Goal: Transaction & Acquisition: Purchase product/service

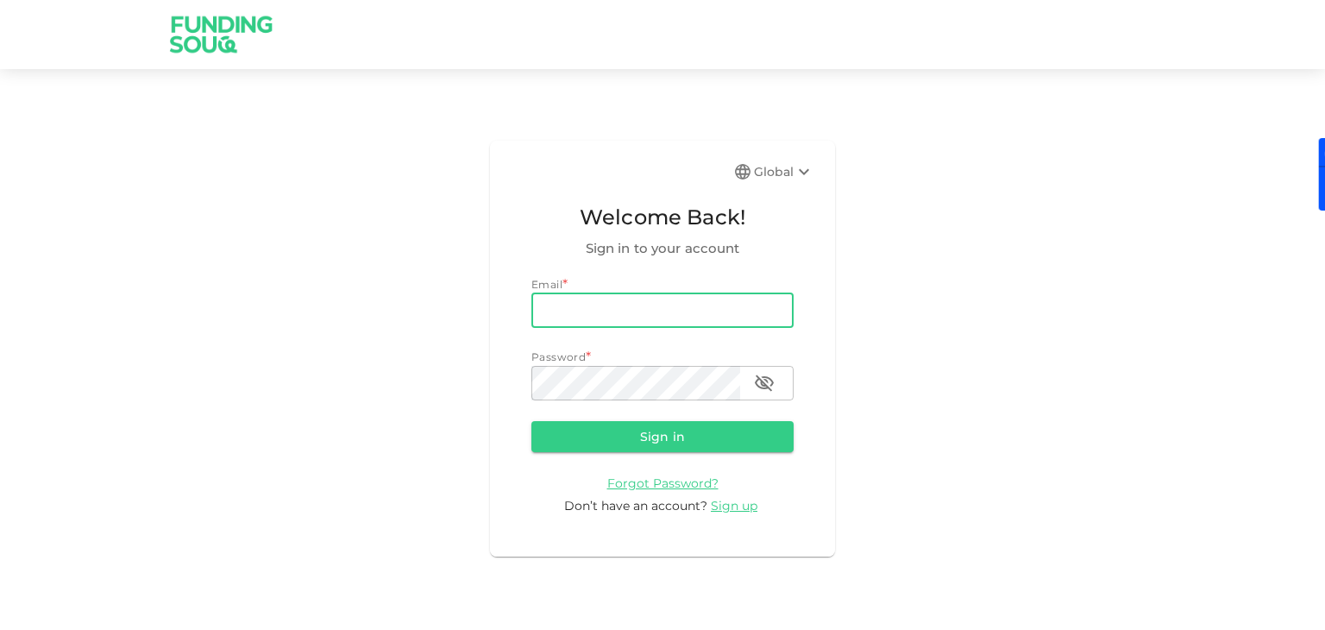
click at [638, 312] on input "email" at bounding box center [662, 310] width 262 height 34
type input "tejaldoshi89@gmail.com"
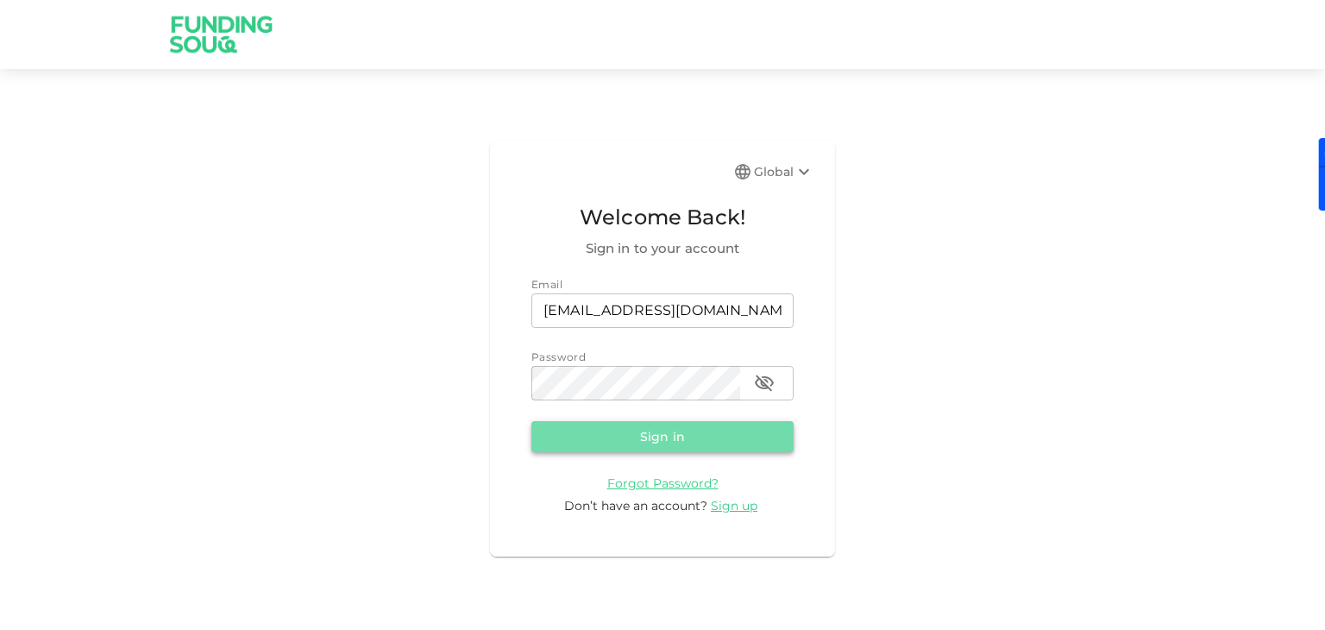
click at [671, 448] on button "Sign in" at bounding box center [662, 436] width 262 height 31
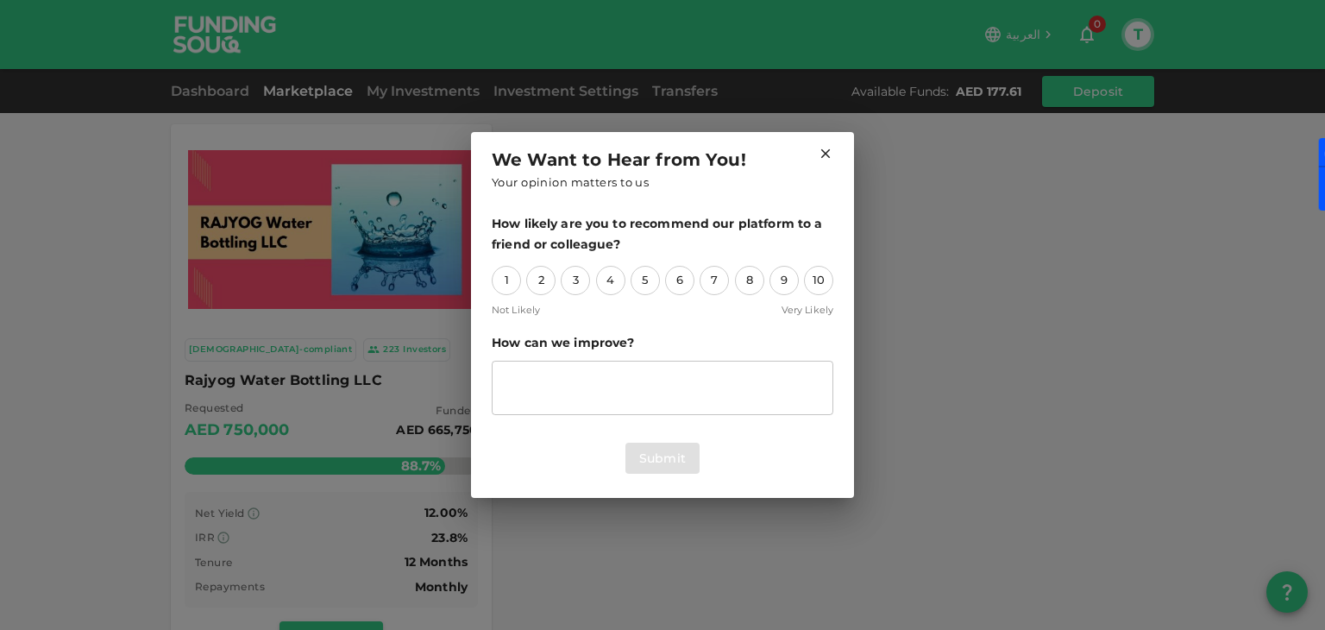
click at [823, 159] on icon at bounding box center [826, 154] width 16 height 16
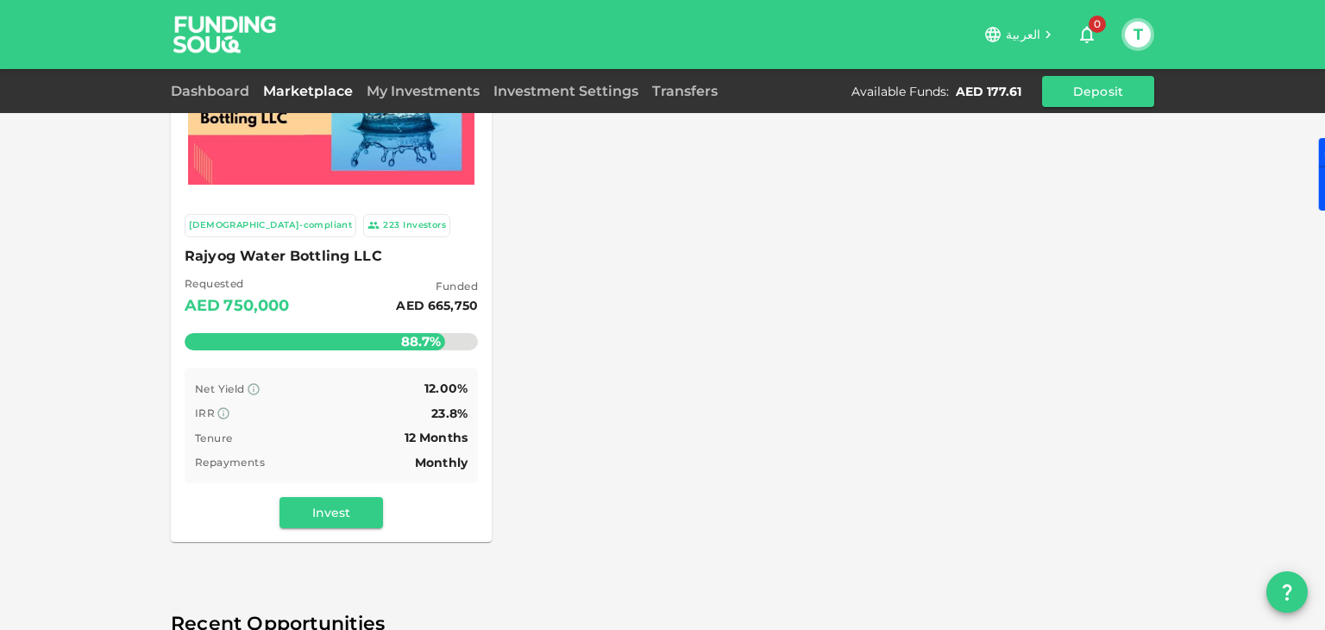
scroll to position [130, 0]
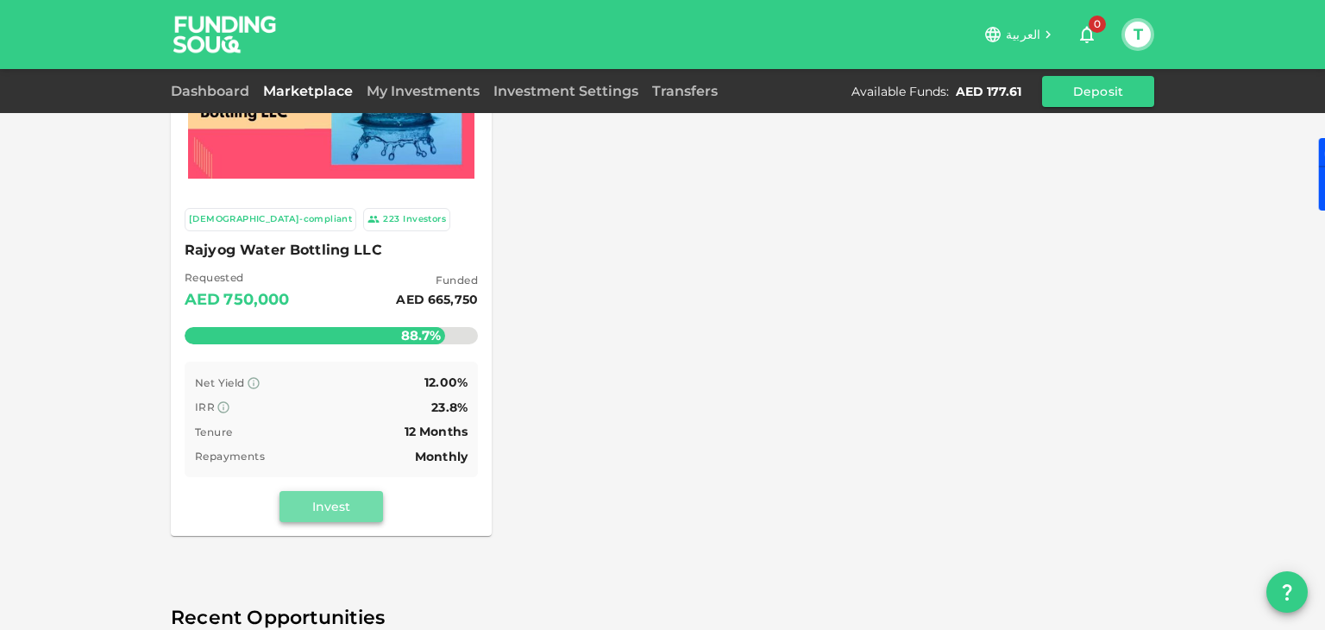
click at [346, 505] on button "Invest" at bounding box center [330, 506] width 103 height 31
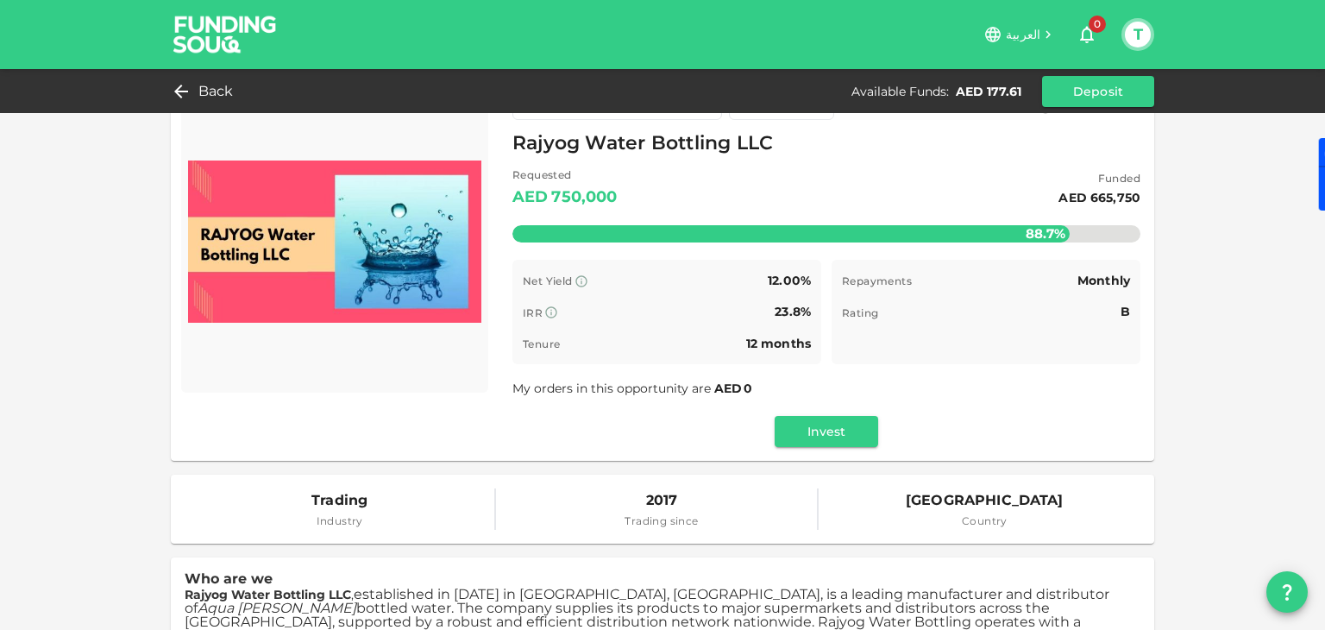
scroll to position [86, 0]
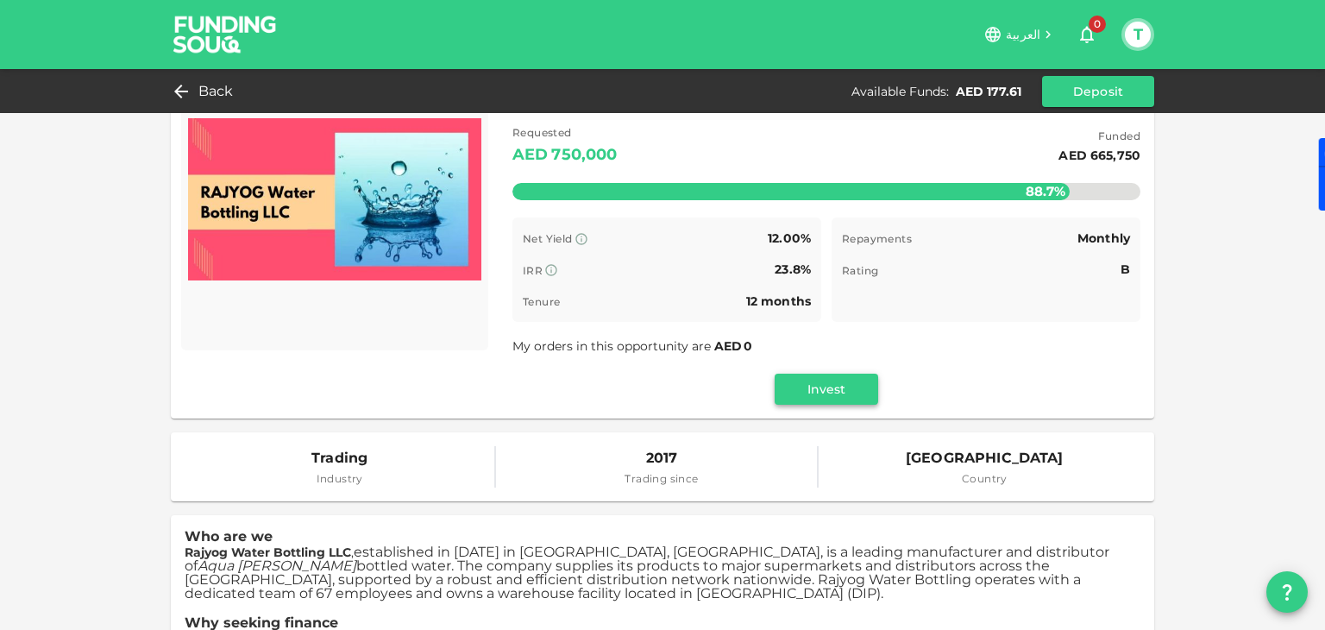
click at [818, 390] on button "Invest" at bounding box center [826, 388] width 103 height 31
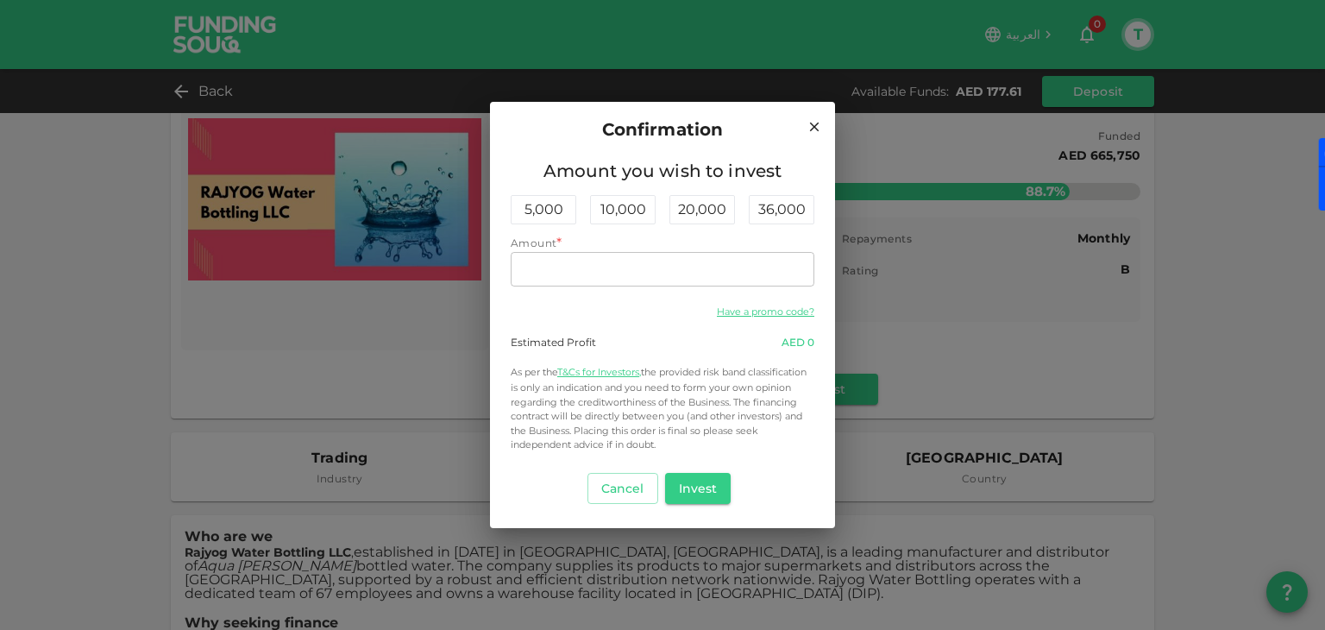
click at [816, 129] on icon at bounding box center [814, 126] width 9 height 9
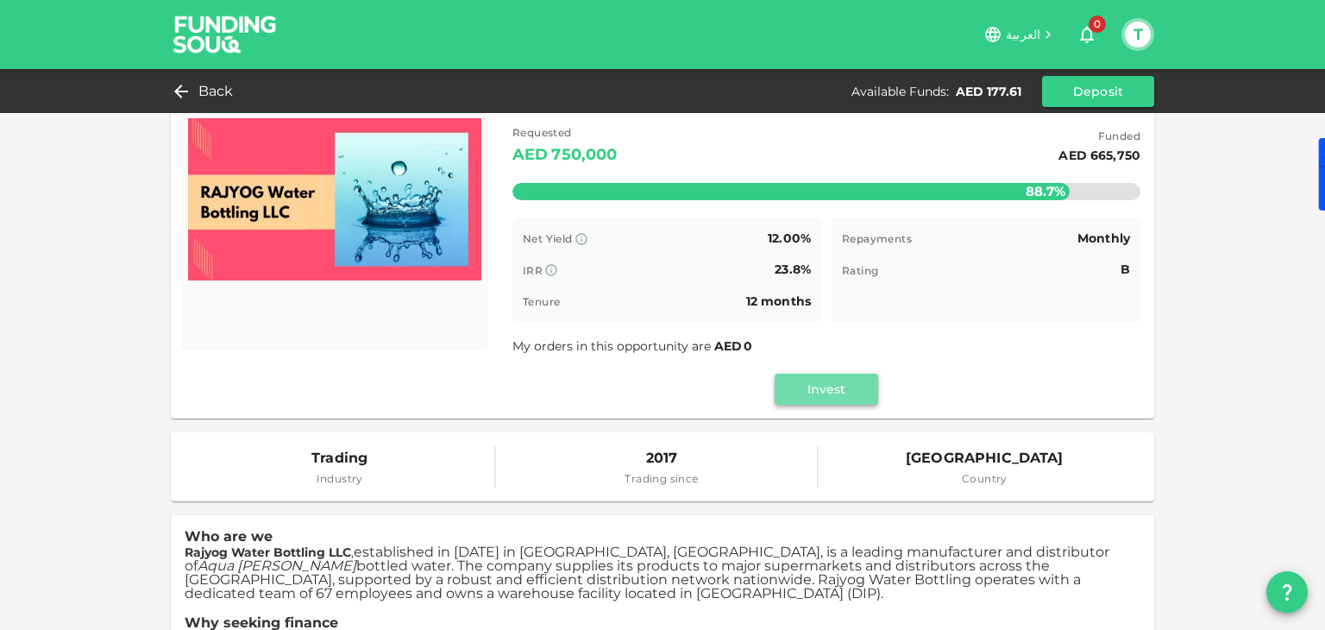
click at [830, 397] on button "Invest" at bounding box center [826, 388] width 103 height 31
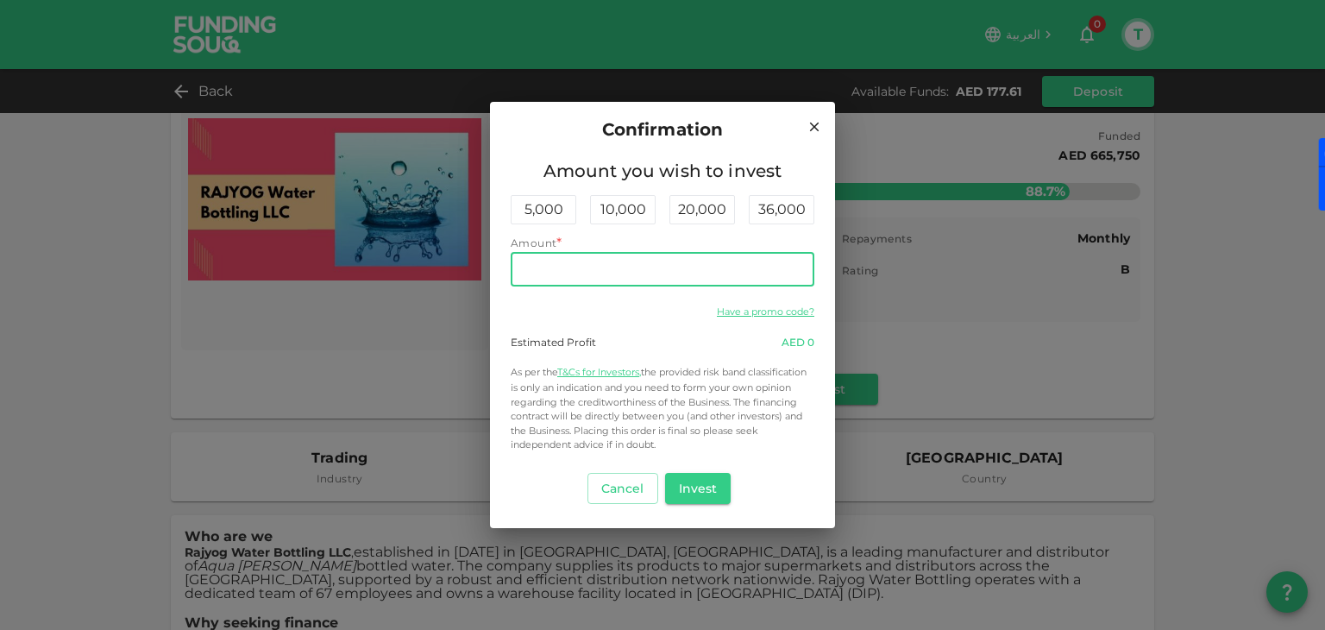
click at [561, 263] on input "Amount" at bounding box center [663, 269] width 304 height 34
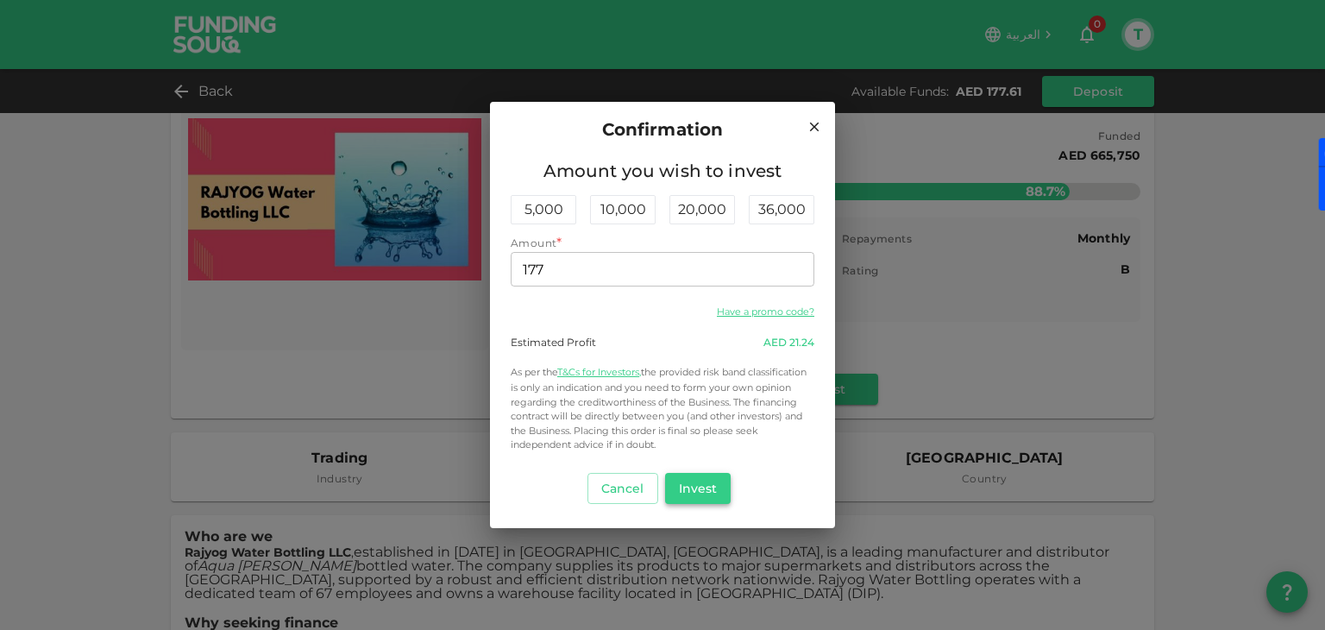
click at [697, 480] on button "Invest" at bounding box center [698, 488] width 66 height 31
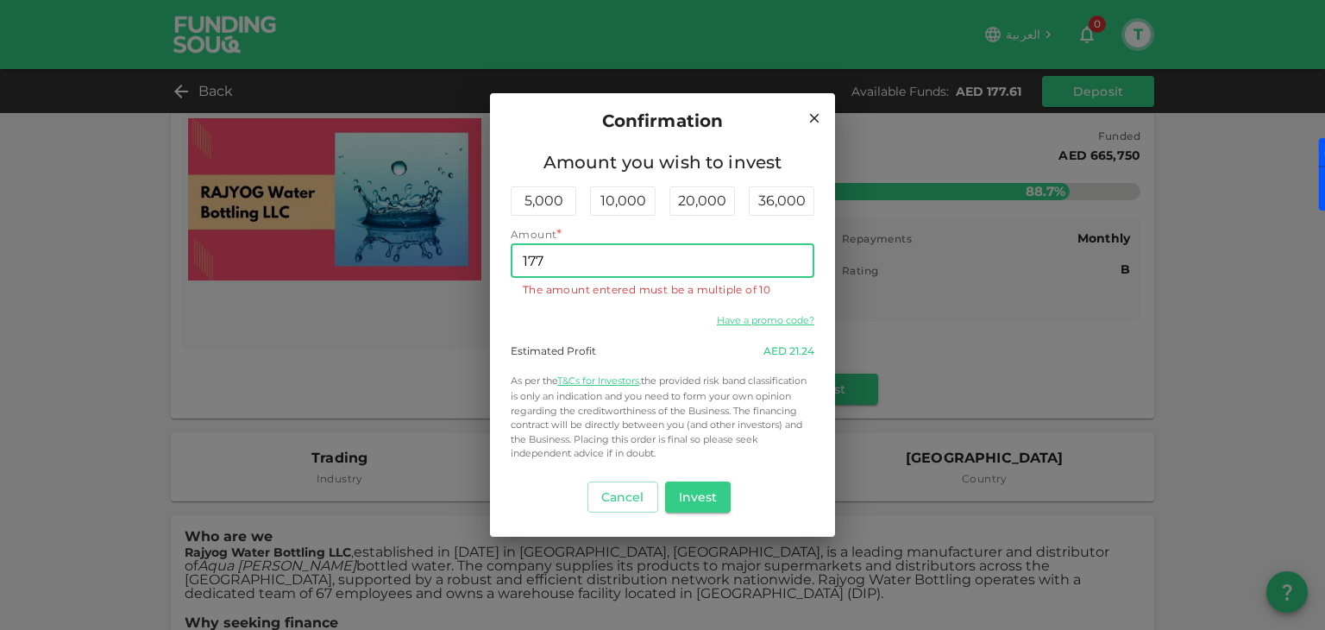
drag, startPoint x: 559, startPoint y: 248, endPoint x: 538, endPoint y: 257, distance: 22.4
click at [538, 257] on input "177" at bounding box center [663, 260] width 304 height 34
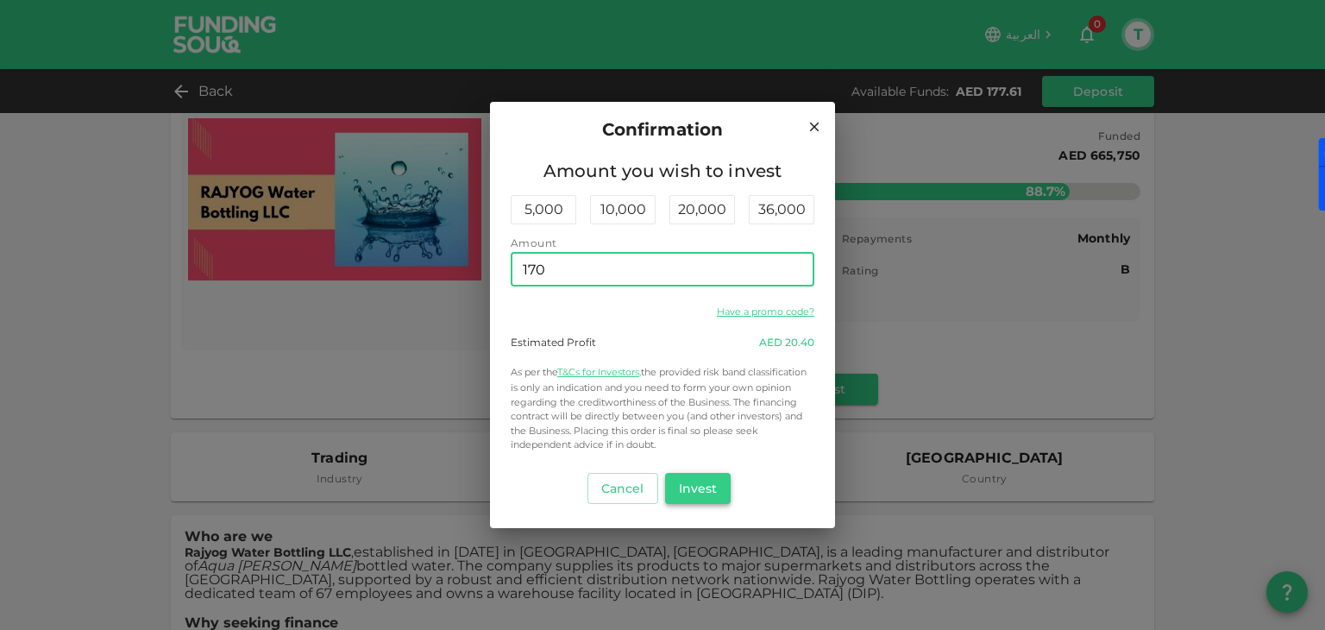
type input "170"
click at [700, 487] on button "Invest" at bounding box center [698, 488] width 66 height 31
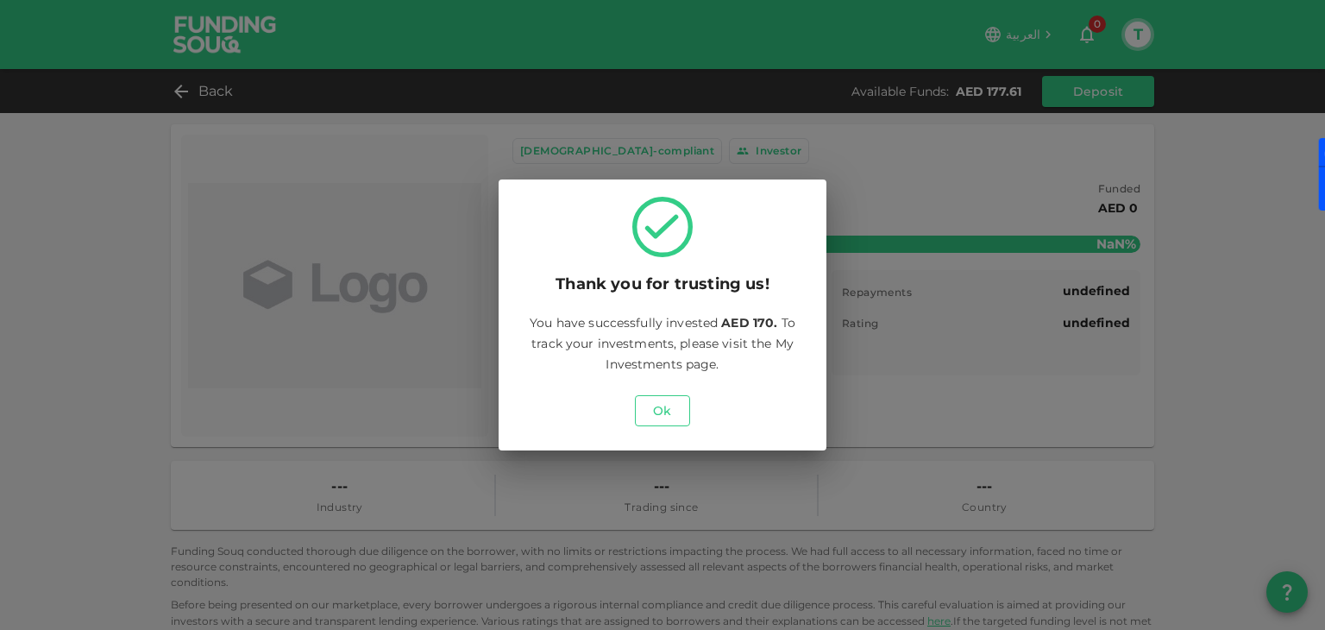
click at [668, 418] on button "Ok" at bounding box center [662, 410] width 55 height 31
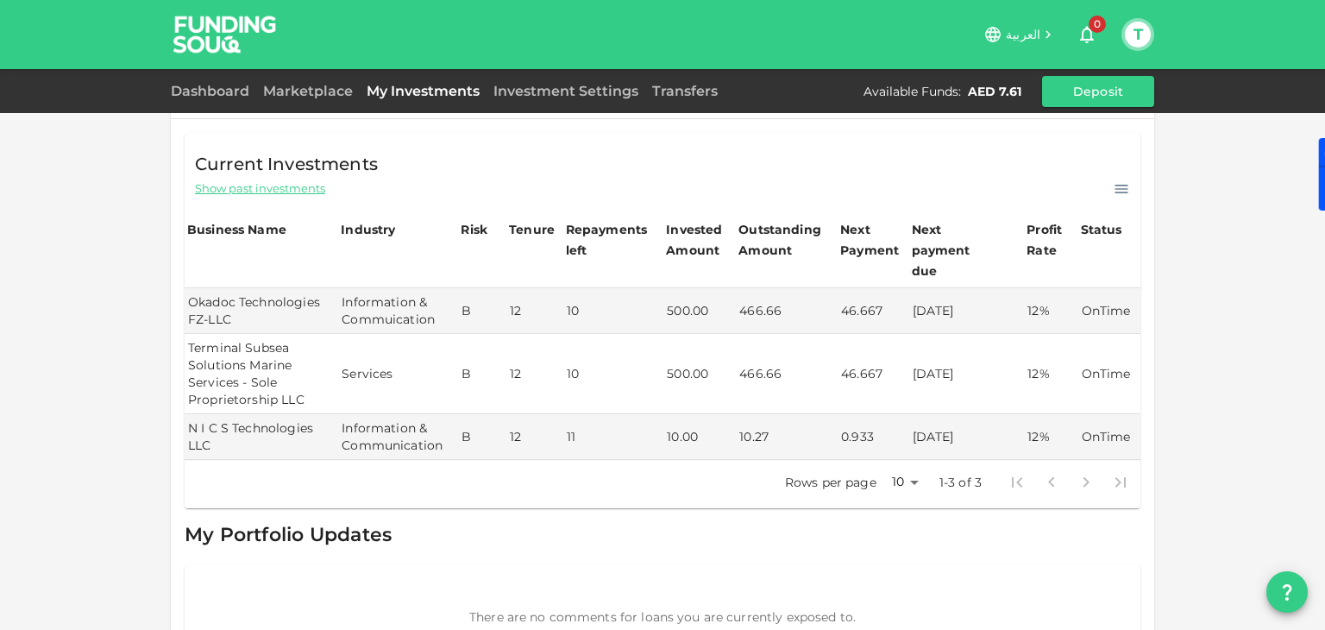
scroll to position [321, 0]
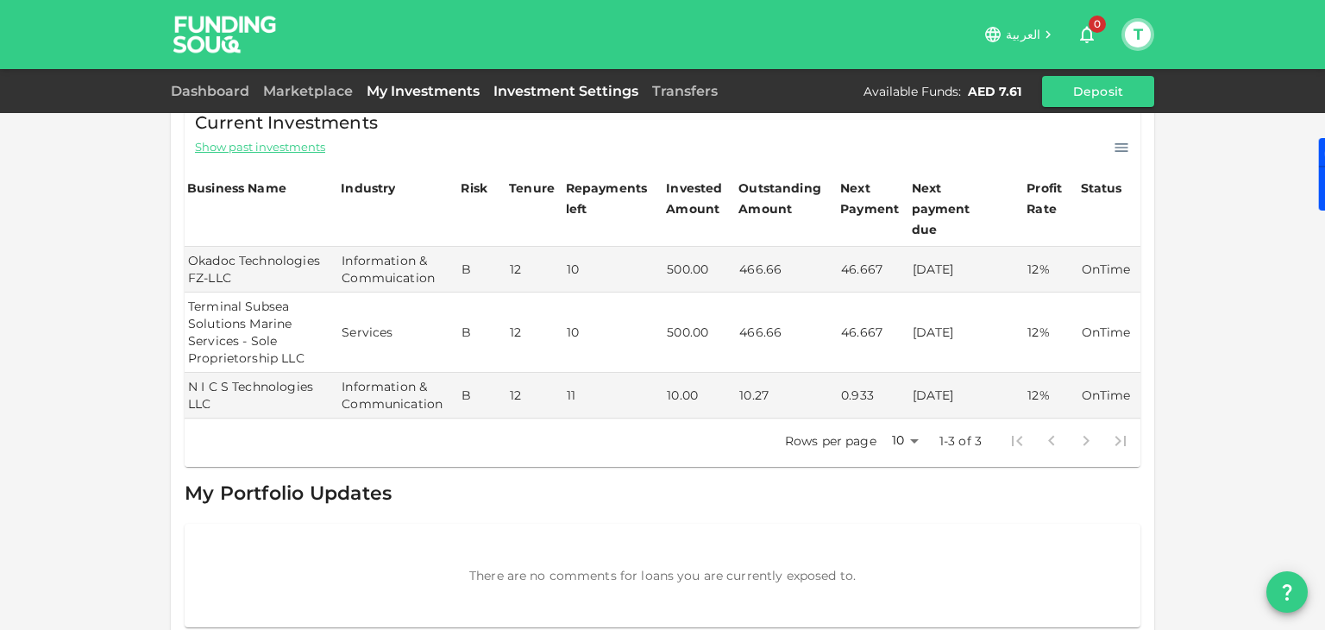
click at [568, 94] on link "Investment Settings" at bounding box center [565, 91] width 159 height 16
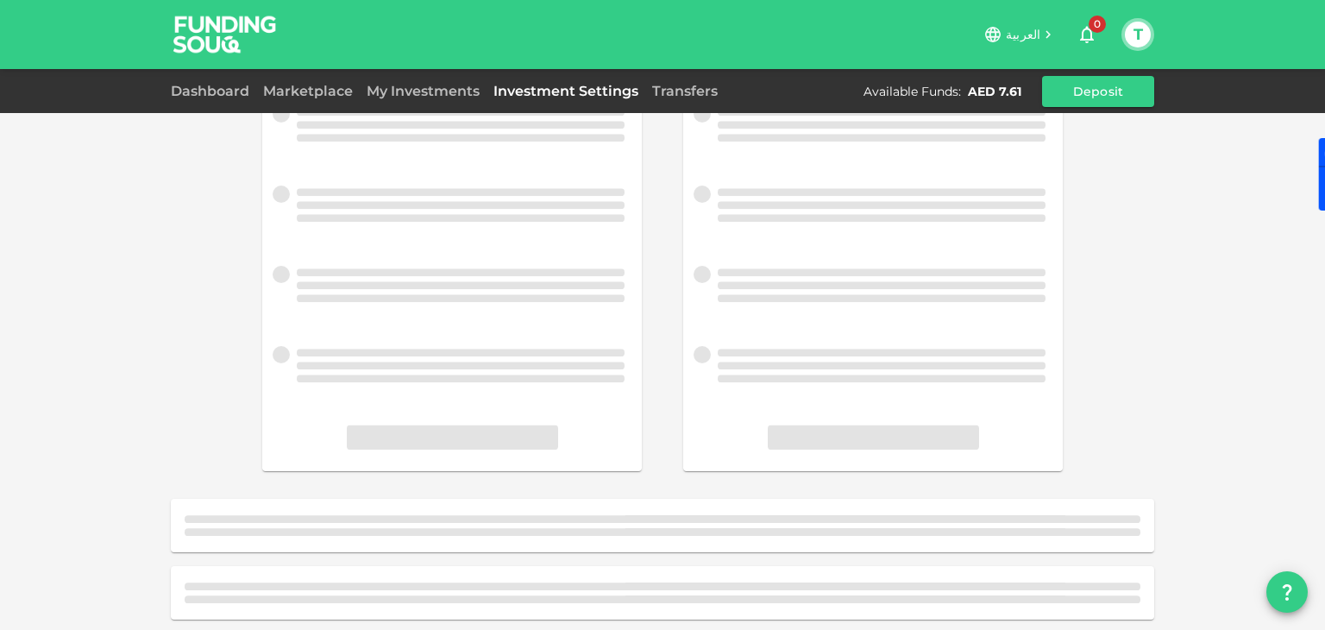
scroll to position [286, 0]
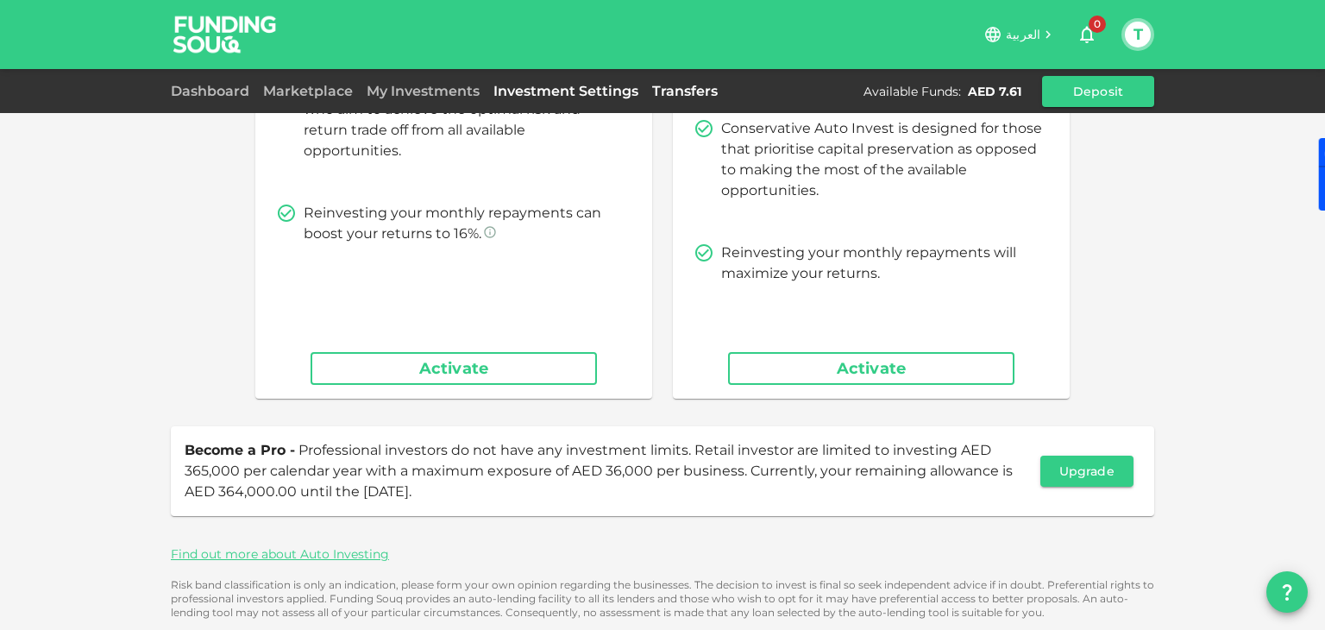
click at [689, 87] on link "Transfers" at bounding box center [684, 91] width 79 height 16
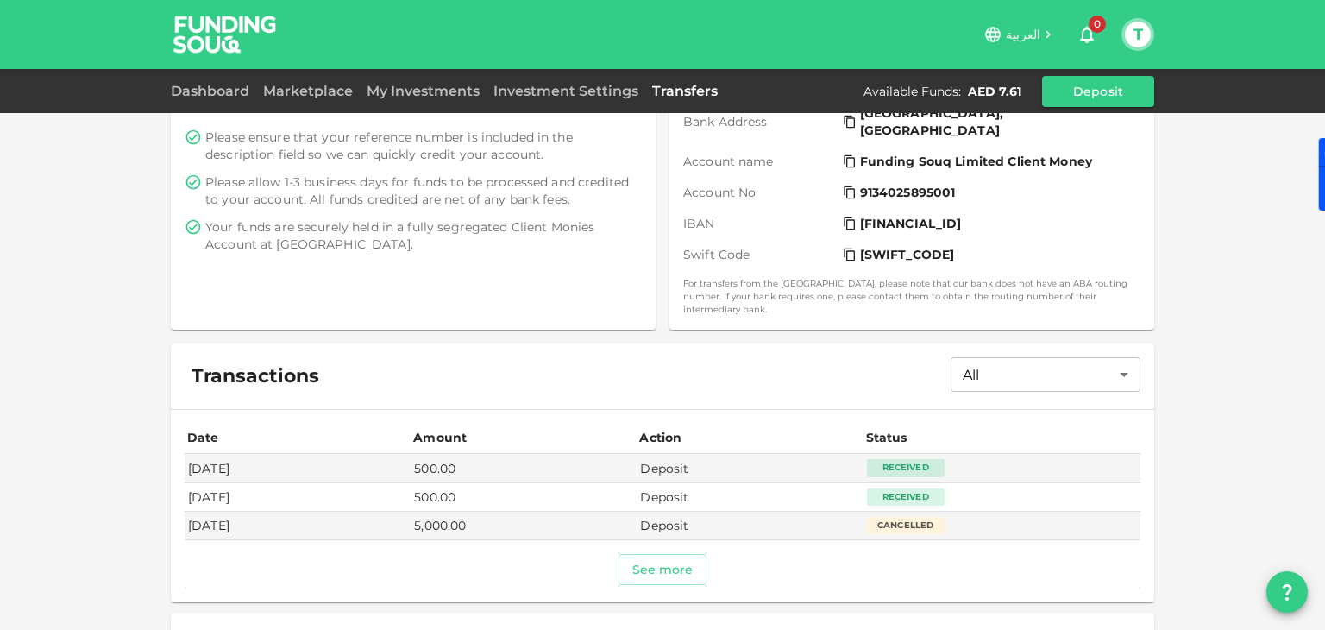
scroll to position [369, 0]
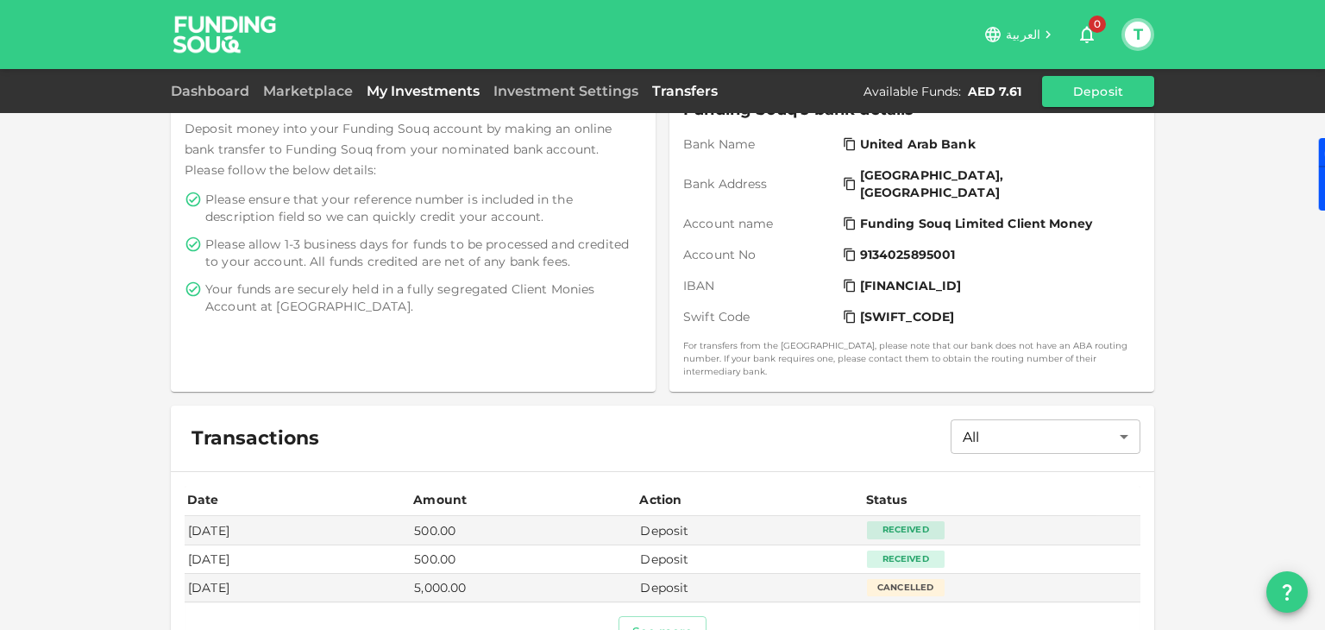
click at [391, 83] on link "My Investments" at bounding box center [423, 91] width 127 height 16
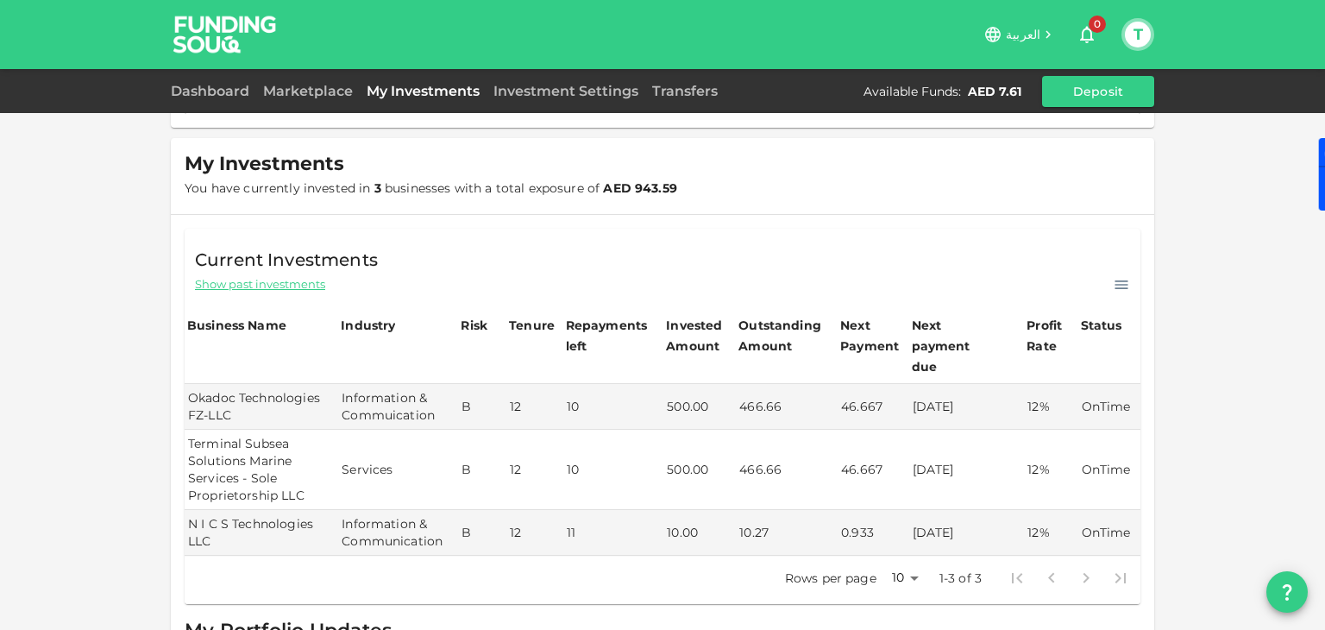
scroll to position [148, 0]
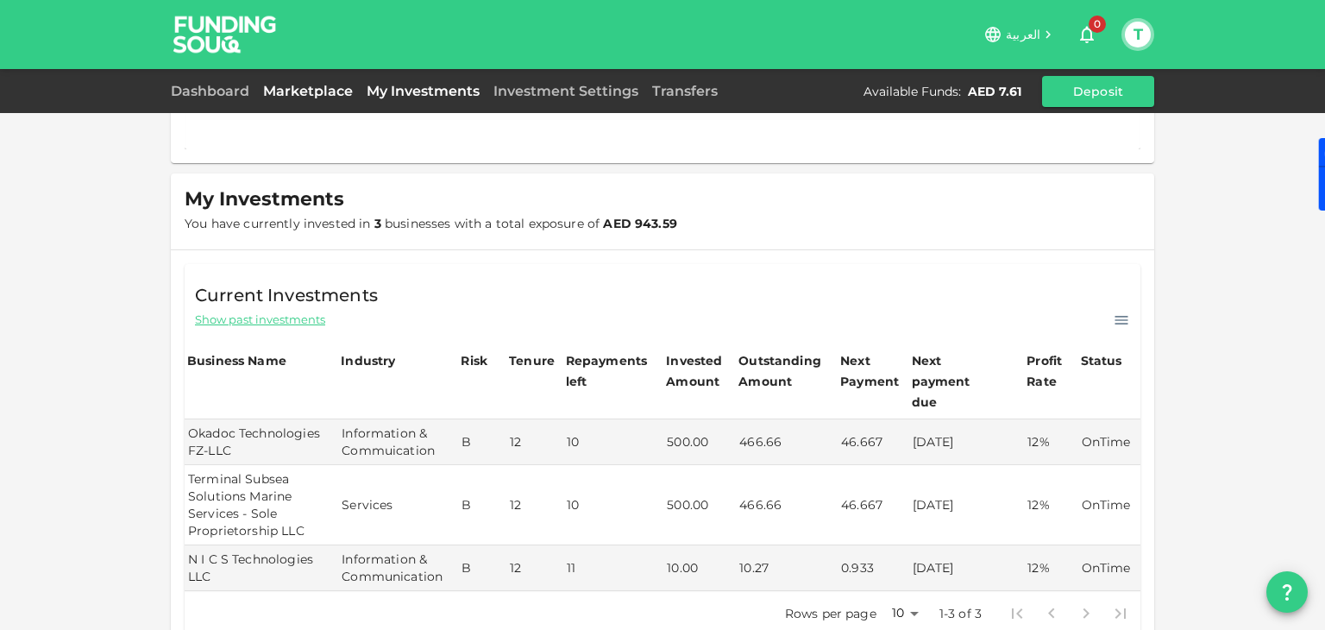
click at [314, 90] on link "Marketplace" at bounding box center [307, 91] width 103 height 16
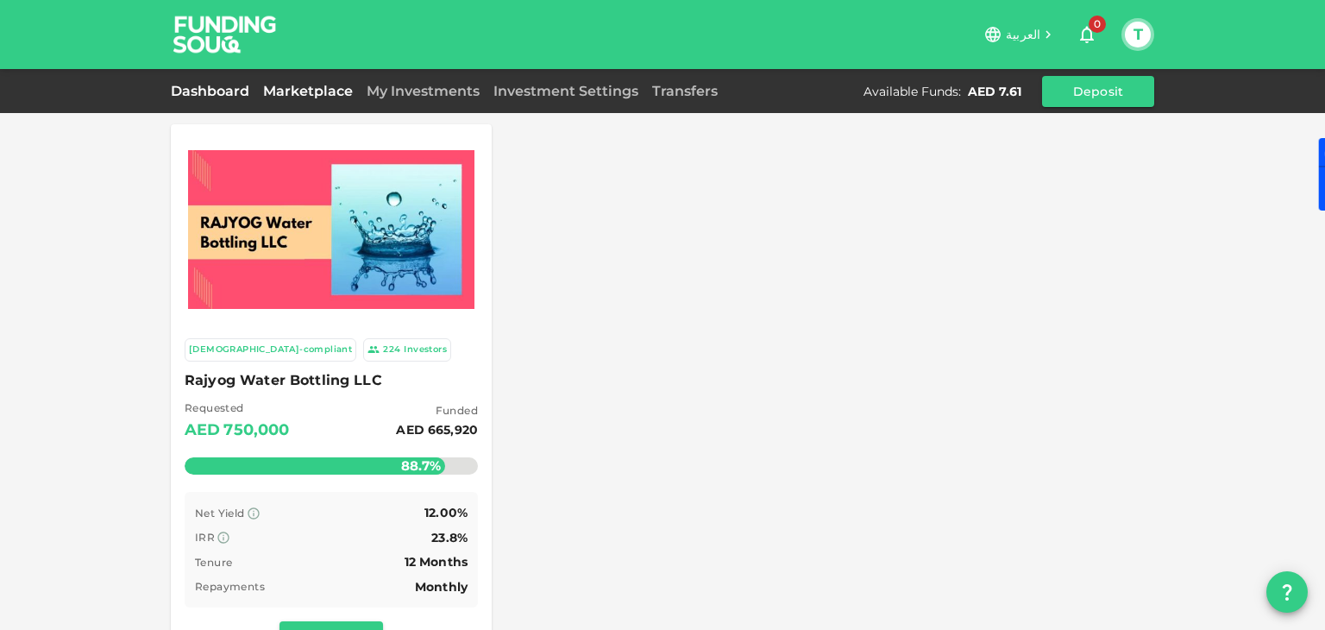
click at [201, 91] on link "Dashboard" at bounding box center [213, 91] width 85 height 16
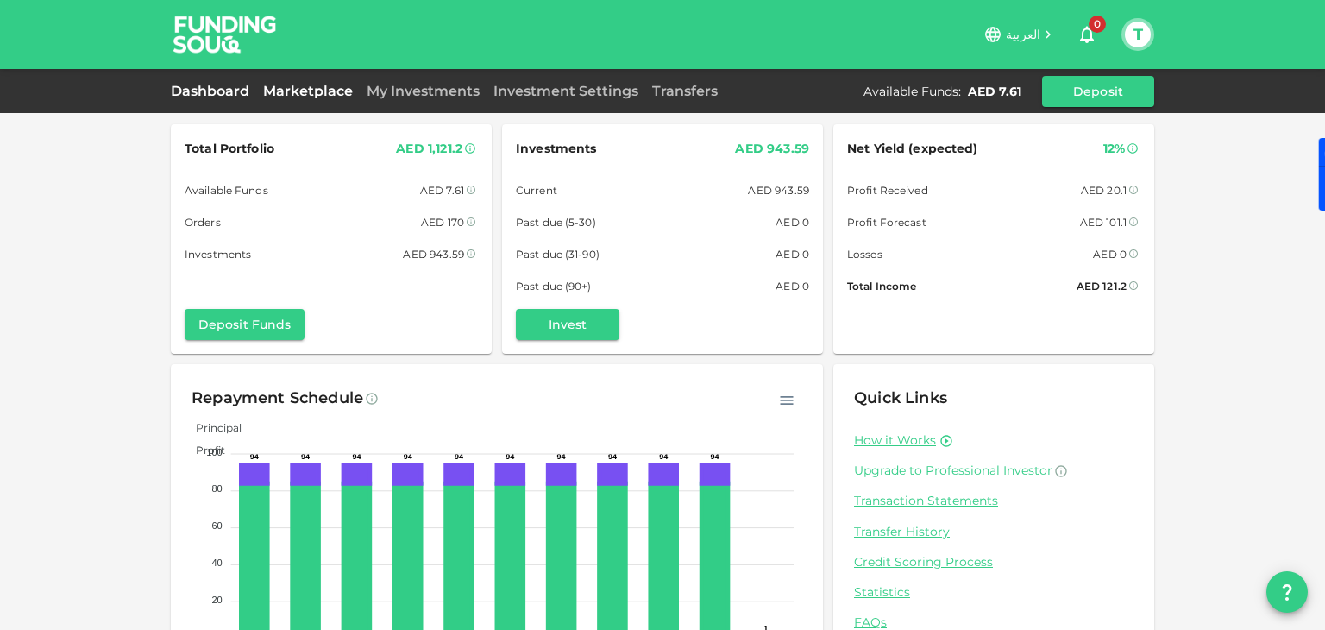
click at [285, 88] on link "Marketplace" at bounding box center [307, 91] width 103 height 16
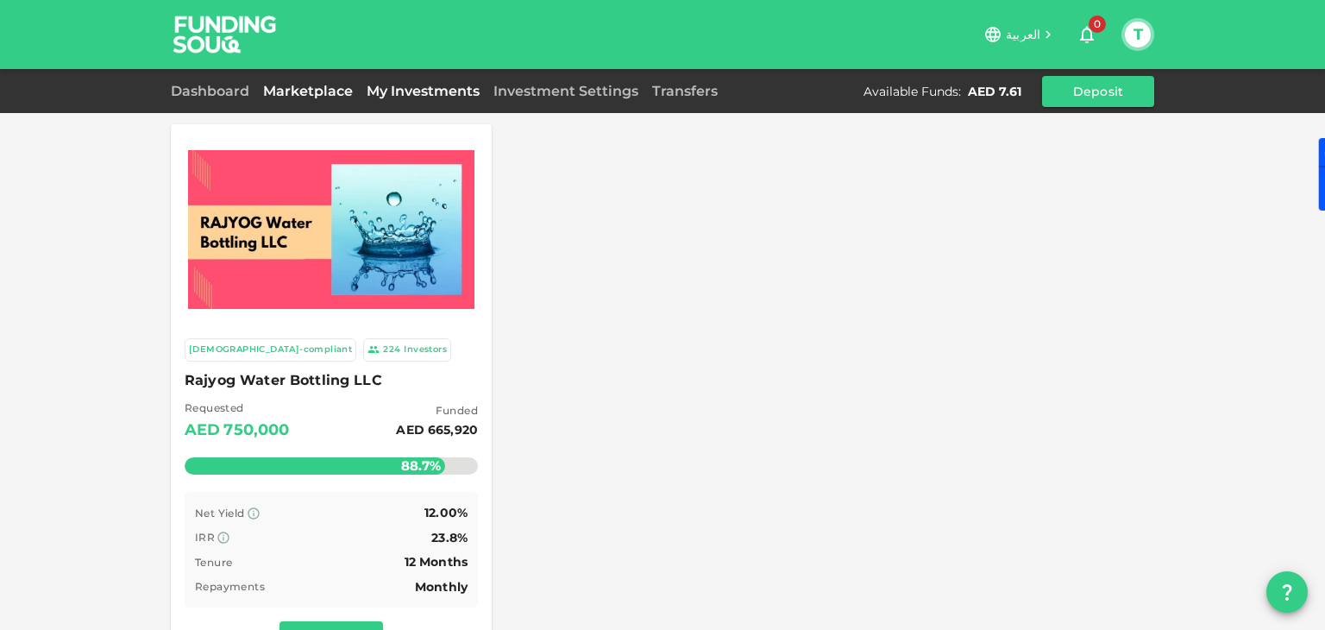
click at [439, 88] on link "My Investments" at bounding box center [423, 91] width 127 height 16
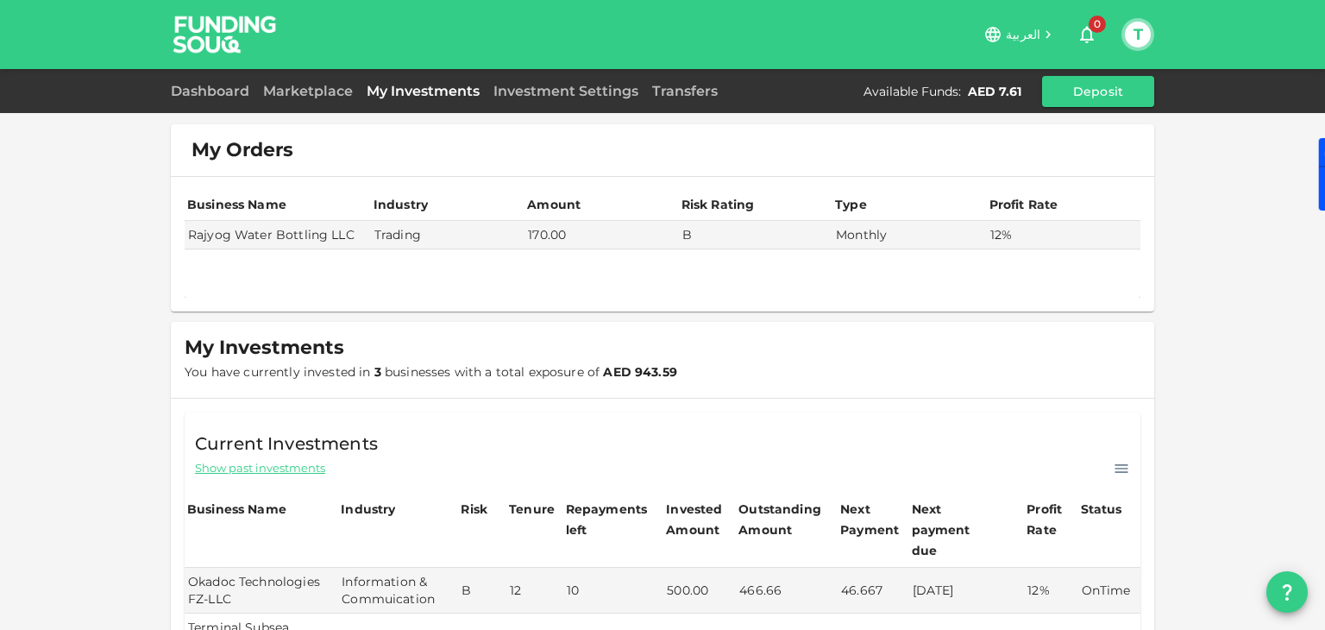
click at [555, 103] on div "Dashboard Marketplace My Investments Investment Settings Transfers Available Fu…" at bounding box center [662, 91] width 983 height 31
click at [574, 89] on link "Investment Settings" at bounding box center [565, 91] width 159 height 16
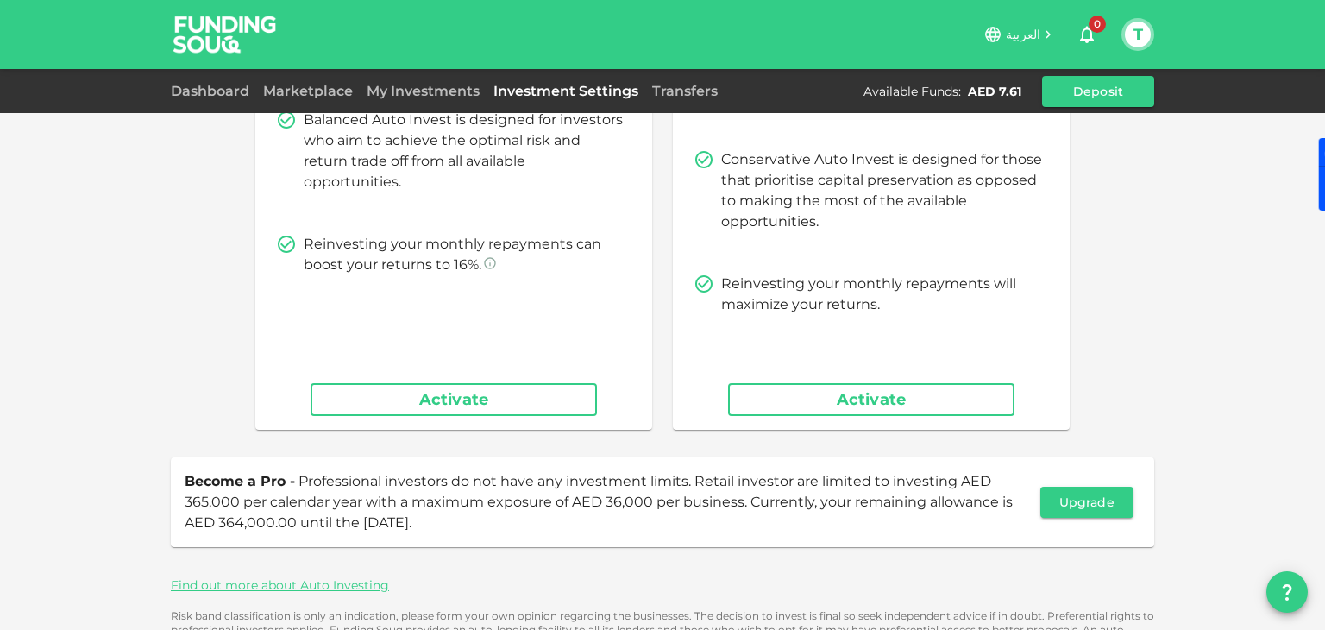
scroll to position [286, 0]
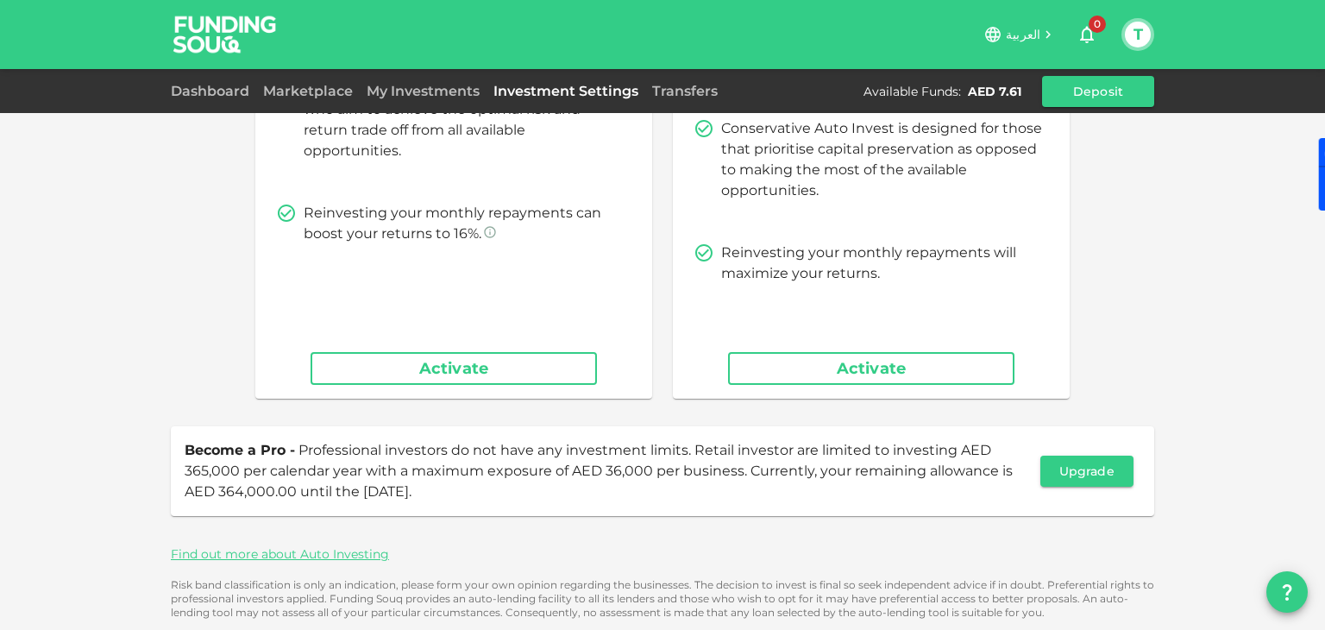
click at [465, 360] on button "Activate" at bounding box center [453, 368] width 286 height 33
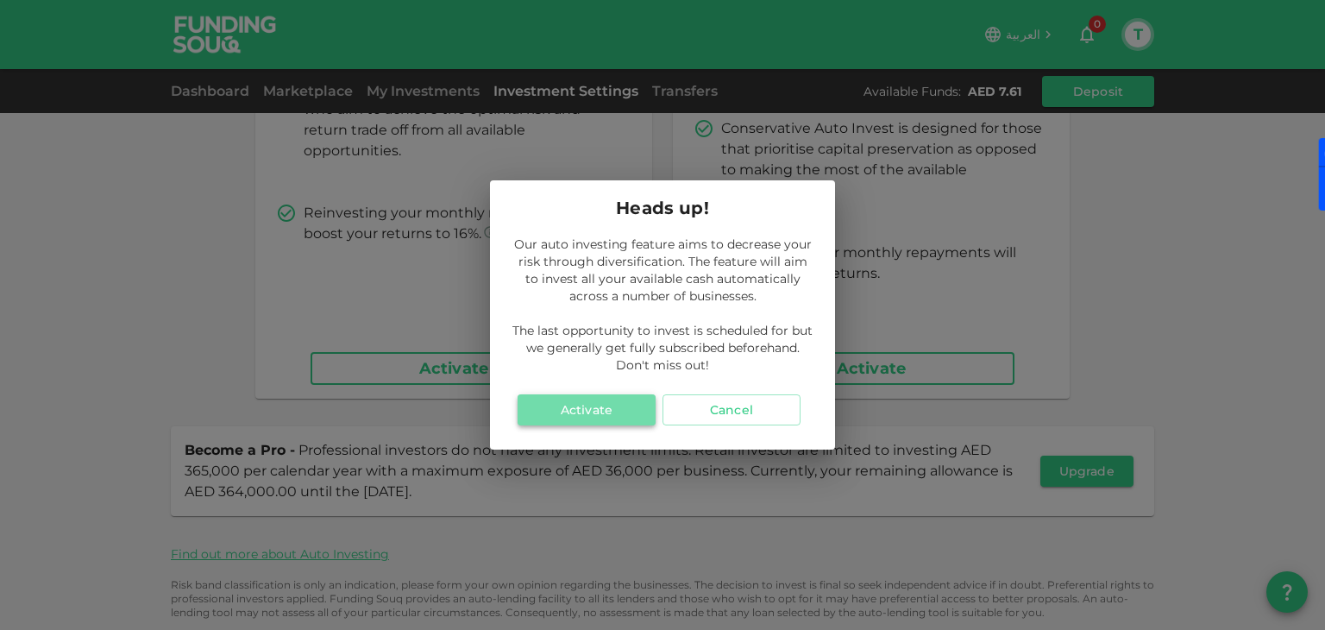
click at [628, 402] on button "Activate" at bounding box center [586, 409] width 138 height 31
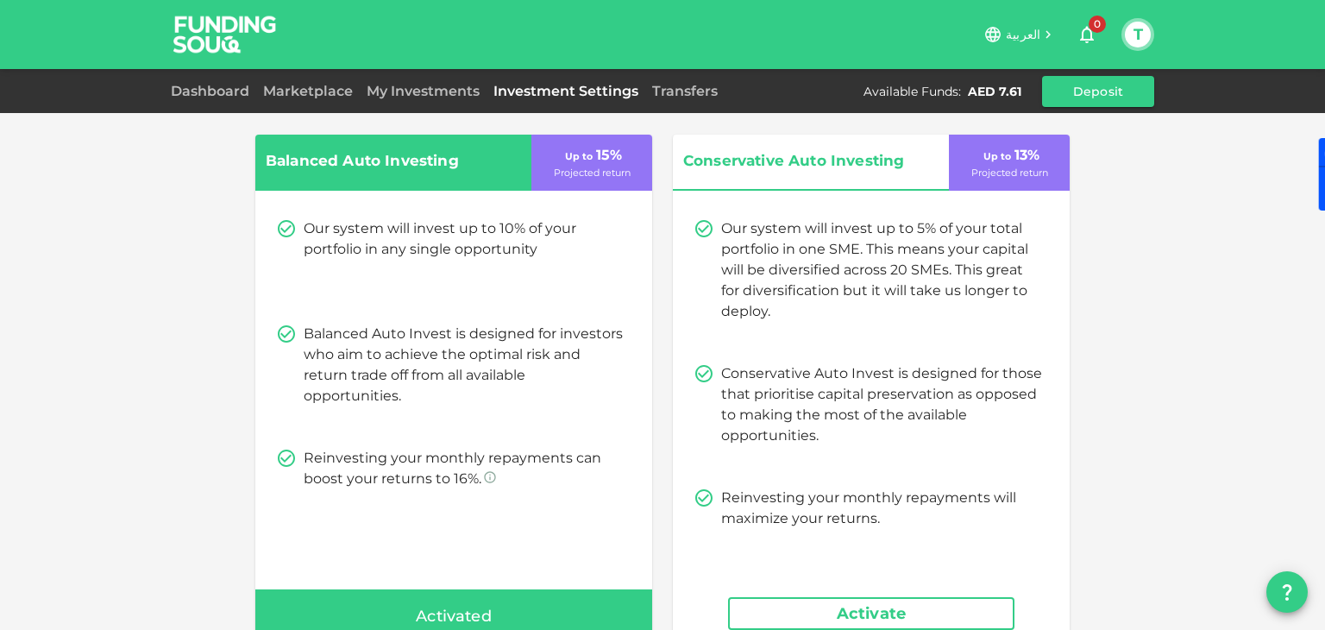
scroll to position [52, 0]
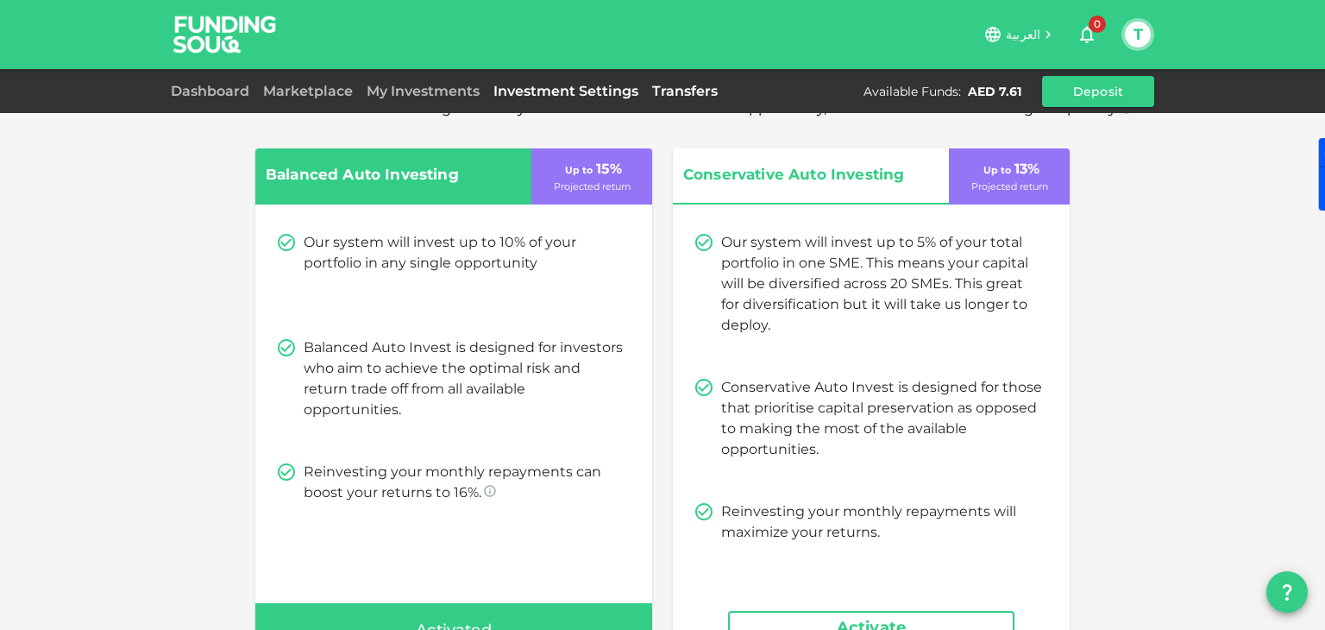
click at [675, 88] on link "Transfers" at bounding box center [684, 91] width 79 height 16
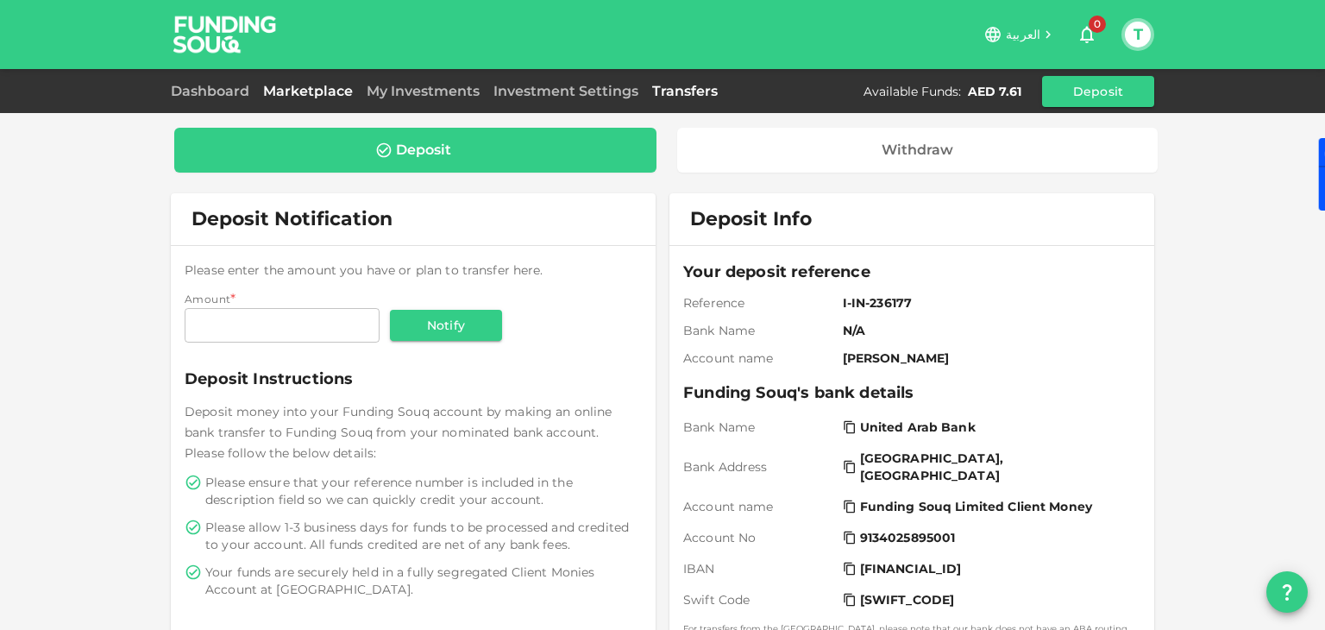
click at [308, 89] on link "Marketplace" at bounding box center [307, 91] width 103 height 16
